Goal: Transaction & Acquisition: Purchase product/service

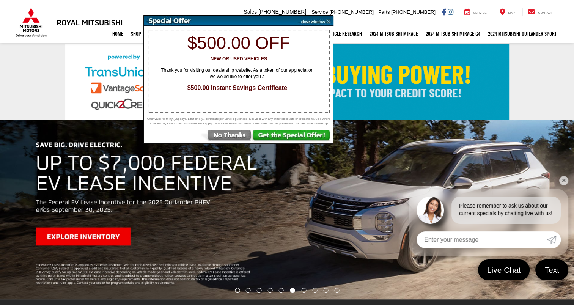
click at [316, 20] on img at bounding box center [314, 21] width 38 height 10
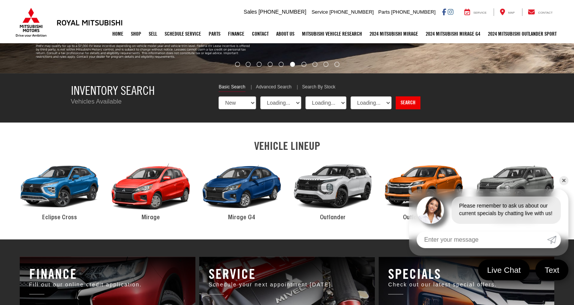
select select "Mitsubishi"
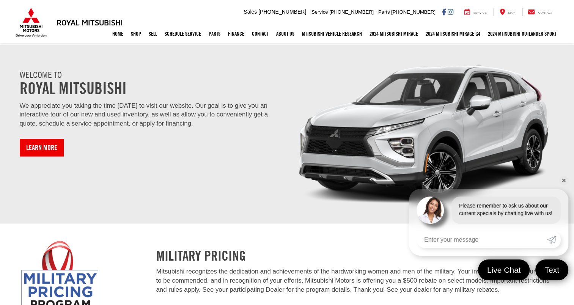
scroll to position [858, 0]
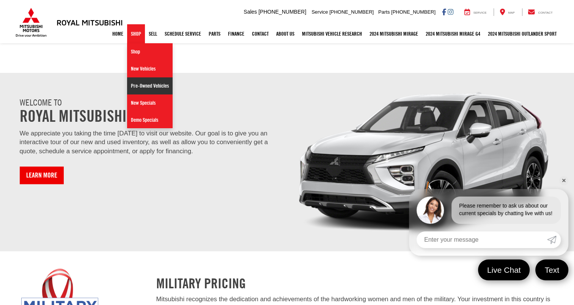
click at [160, 85] on link "Pre-Owned Vehicles" at bounding box center [149, 85] width 45 height 17
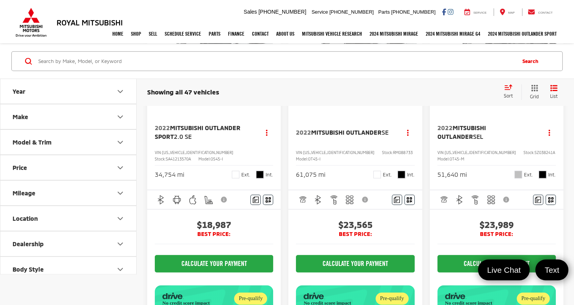
scroll to position [458, 0]
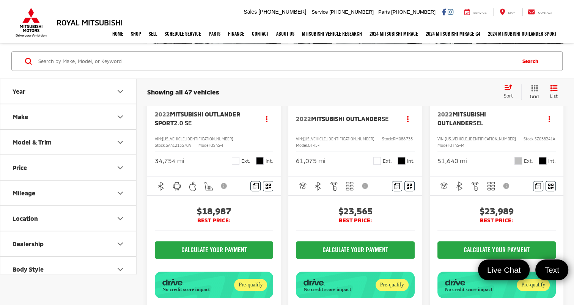
click at [78, 111] on button "Make" at bounding box center [68, 117] width 136 height 25
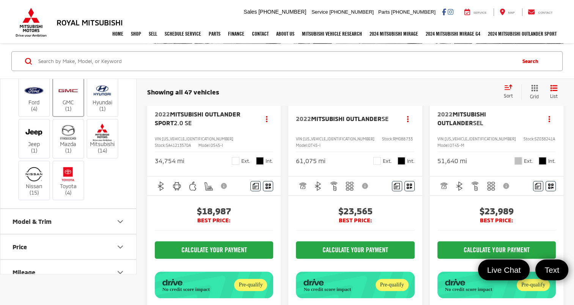
scroll to position [77, 0]
click at [31, 183] on img at bounding box center [34, 174] width 21 height 18
click at [0, 0] on input "Nissan (15)" at bounding box center [0, 0] width 0 height 0
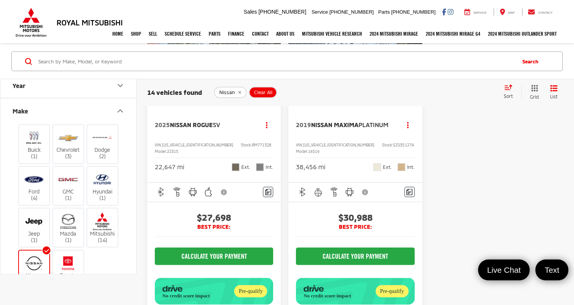
scroll to position [1495, 0]
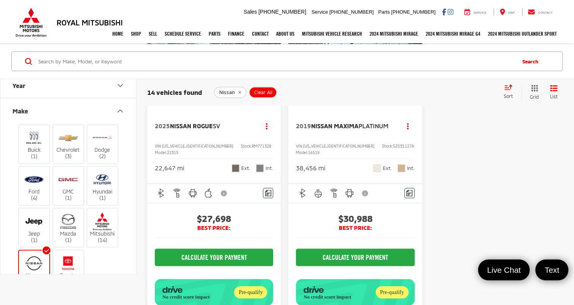
click at [334, 105] on img "2019 Nissan Maxima Platinum 0" at bounding box center [355, 55] width 135 height 101
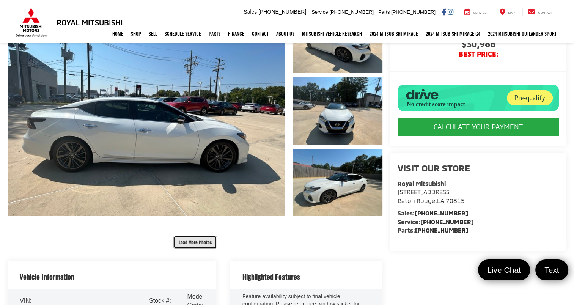
click at [193, 236] on button "Load More Photos" at bounding box center [195, 241] width 44 height 13
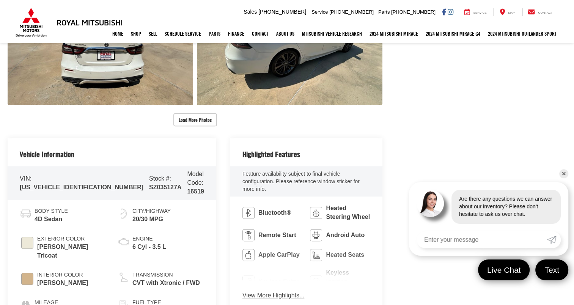
scroll to position [503, 0]
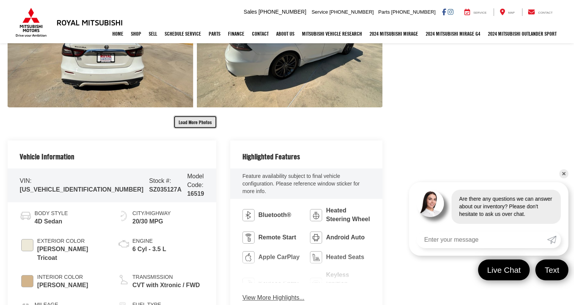
click at [190, 122] on button "Load More Photos" at bounding box center [195, 121] width 44 height 13
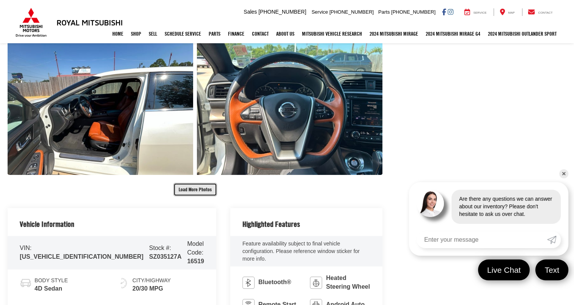
scroll to position [723, 0]
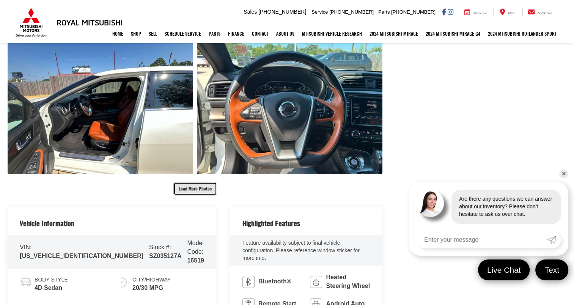
click at [188, 185] on button "Load More Photos" at bounding box center [195, 188] width 44 height 13
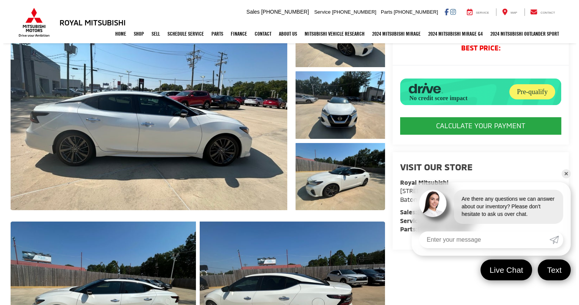
scroll to position [108, 0]
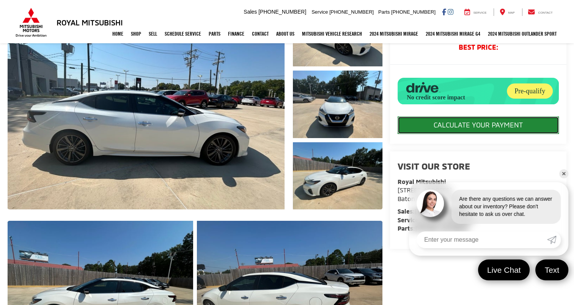
click at [449, 134] on button "CALCULATE YOUR PAYMENT" at bounding box center [477, 124] width 161 height 17
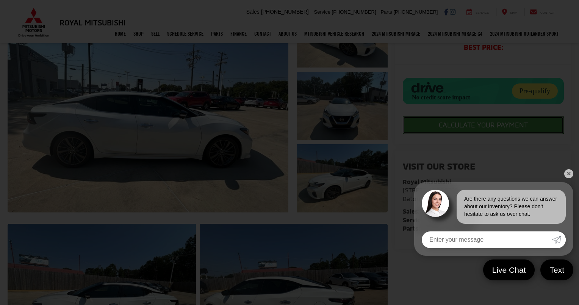
scroll to position [7, 0]
